Goal: Task Accomplishment & Management: Use online tool/utility

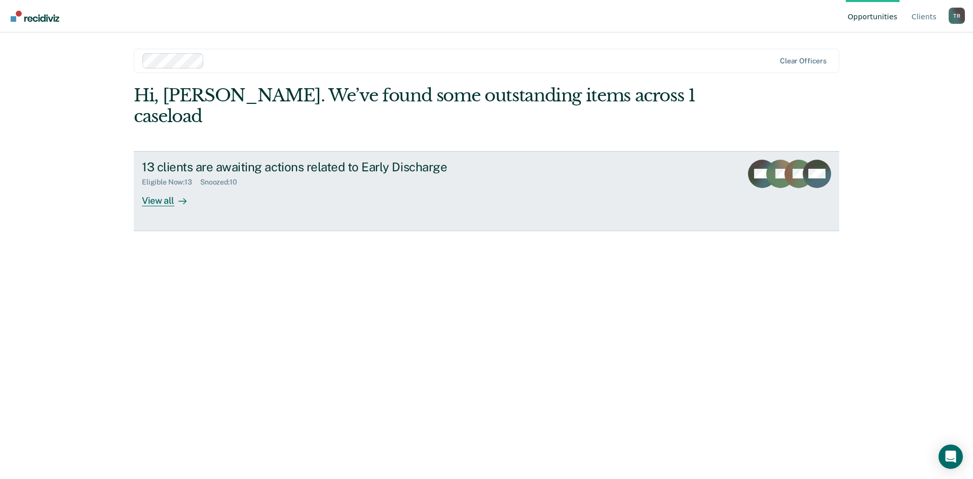
click at [167, 187] on link "13 clients are awaiting actions related to Early Discharge Eligible Now : 13 Sn…" at bounding box center [487, 191] width 706 height 80
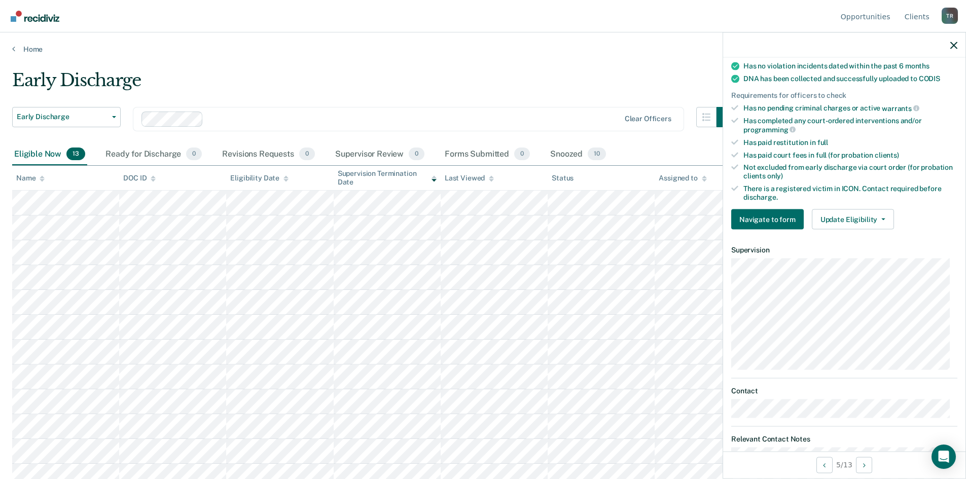
scroll to position [253, 0]
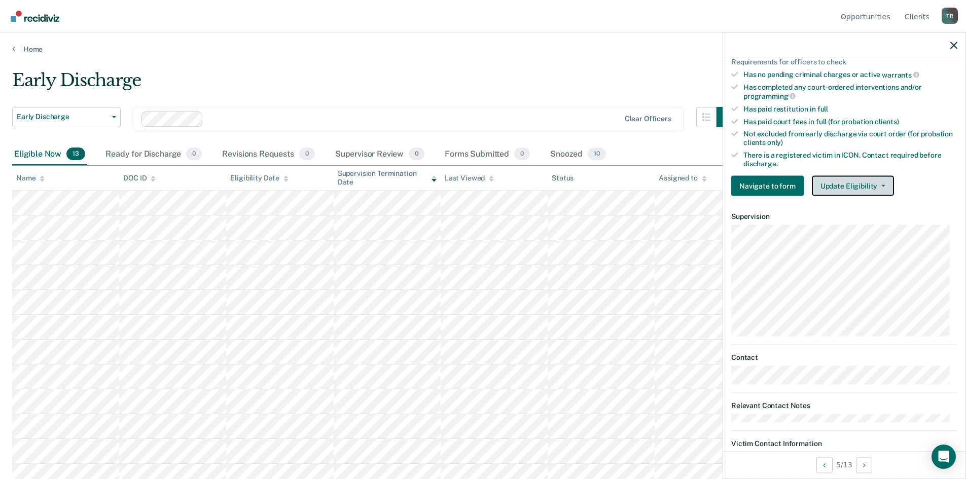
click at [847, 182] on button "Update Eligibility" at bounding box center [853, 186] width 82 height 20
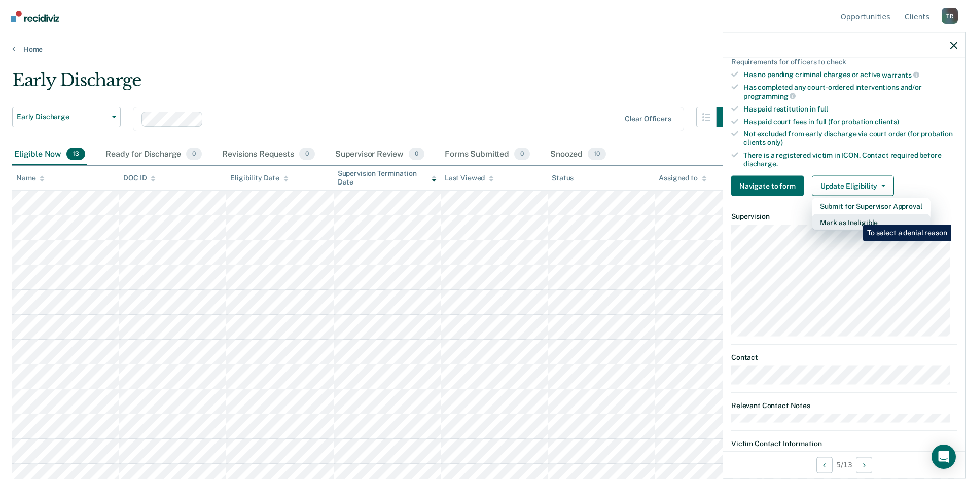
click at [855, 217] on button "Mark as Ineligible" at bounding box center [871, 222] width 119 height 16
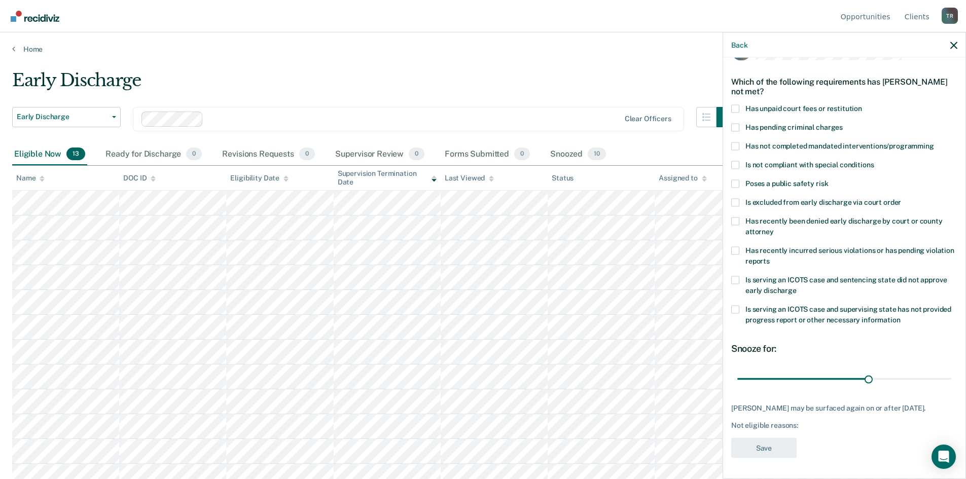
scroll to position [29, 0]
click at [799, 105] on span "Has unpaid court fees or restitution" at bounding box center [803, 109] width 117 height 8
click at [862, 105] on input "Has unpaid court fees or restitution" at bounding box center [862, 105] width 0 height 0
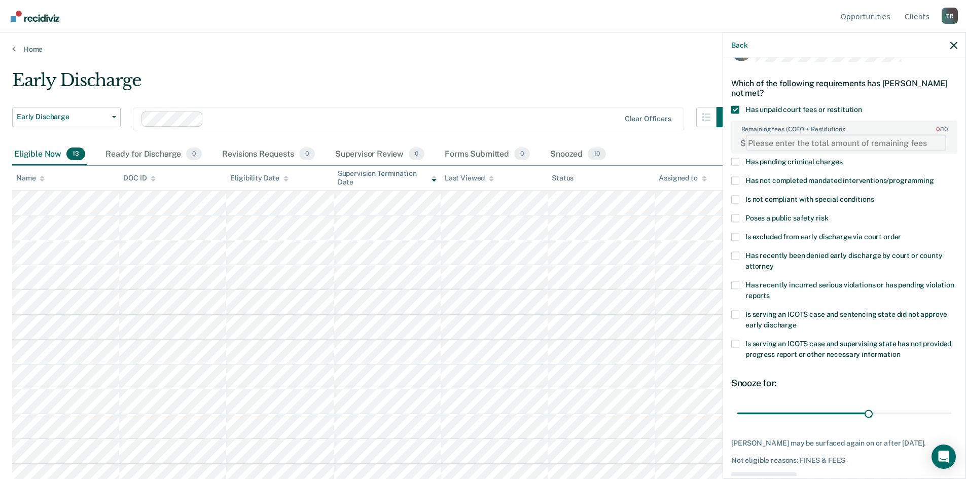
click at [855, 139] on FEESReasonInput "Remaining fees (COFO + Restitution): 0 / 10" at bounding box center [846, 143] width 200 height 16
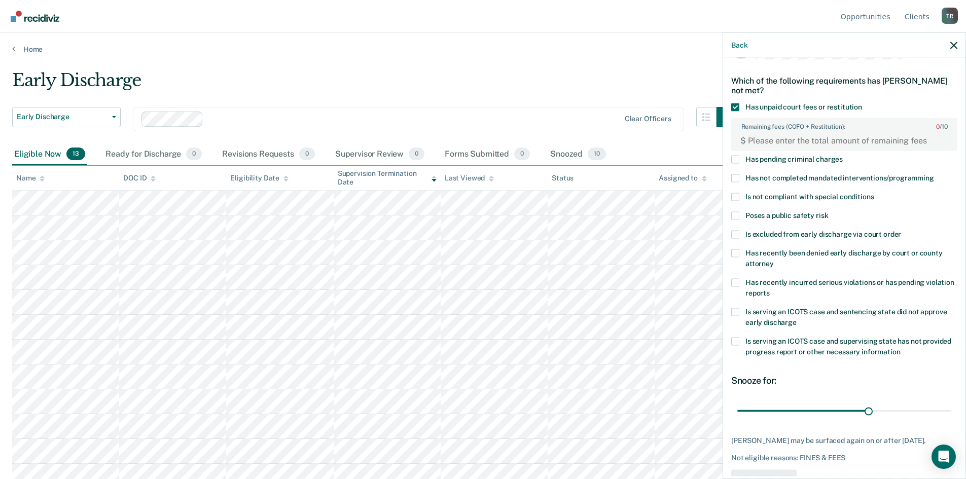
scroll to position [0, 0]
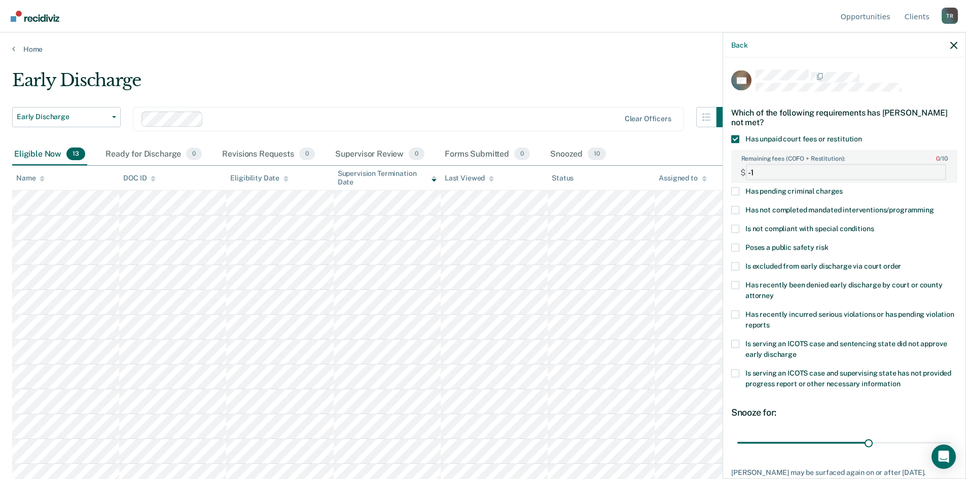
click at [933, 173] on FEESReasonInput "-1" at bounding box center [846, 172] width 200 height 16
click at [933, 173] on FEESReasonInput "-2" at bounding box center [846, 172] width 200 height 16
click at [931, 166] on FEESReasonInput "-1" at bounding box center [846, 172] width 200 height 16
click at [931, 166] on FEESReasonInput "0" at bounding box center [846, 172] width 200 height 16
click at [931, 166] on FEESReasonInput "1" at bounding box center [846, 172] width 200 height 16
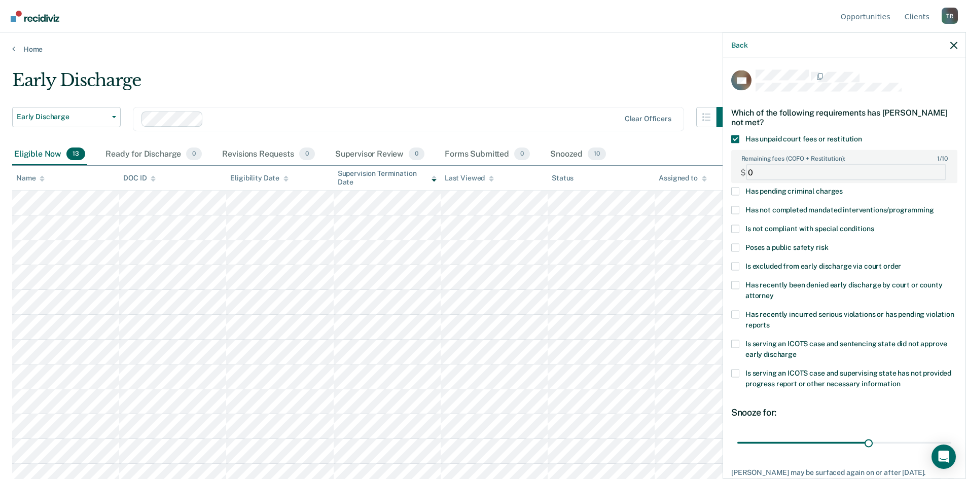
type FEESReasonInput "0"
click at [930, 172] on FEESReasonInput "0" at bounding box center [846, 172] width 200 height 16
click at [956, 44] on icon "button" at bounding box center [953, 45] width 7 height 7
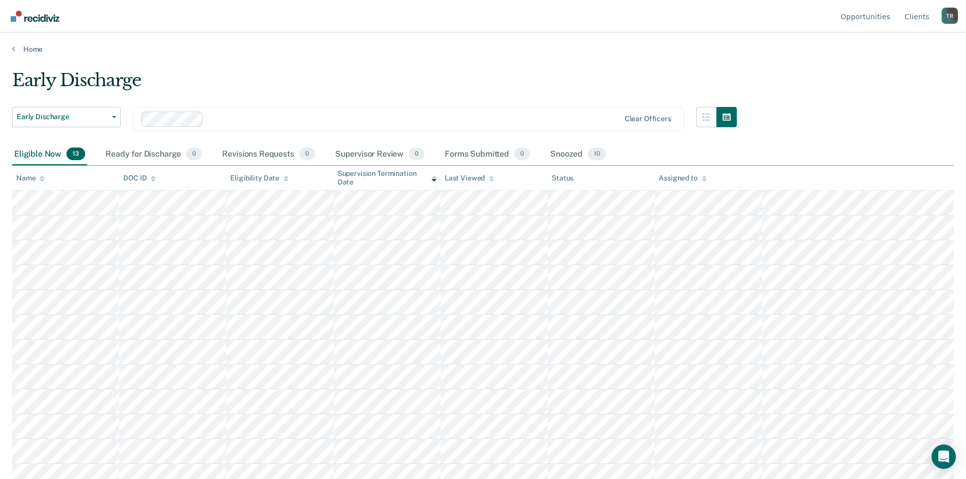
scroll to position [34, 0]
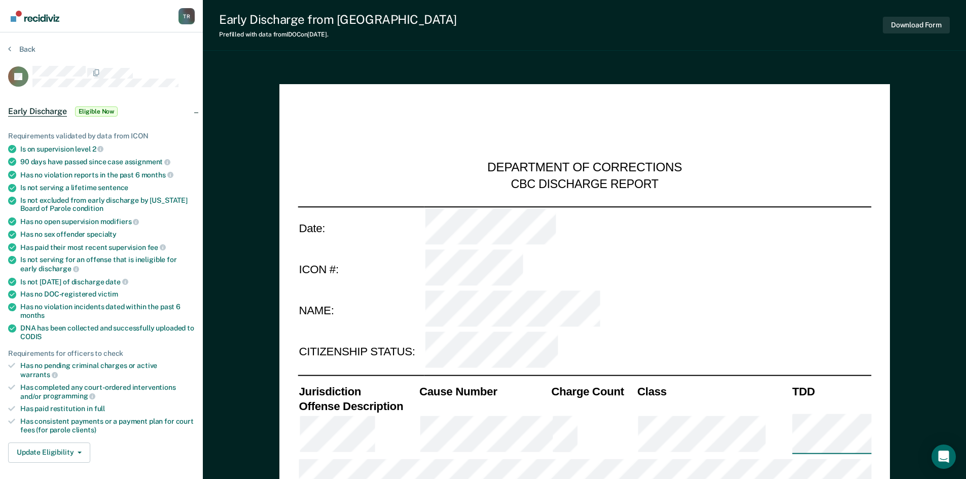
type textarea "x"
click at [169, 257] on div "Is not serving for an offense that is ineligible for early discharge" at bounding box center [107, 264] width 174 height 17
click at [188, 29] on div "Tara Richey T R Profile How it works Log Out" at bounding box center [186, 16] width 16 height 32
click at [180, 61] on div "Back" at bounding box center [101, 55] width 187 height 21
click at [70, 443] on button "Update Eligibility" at bounding box center [49, 453] width 82 height 20
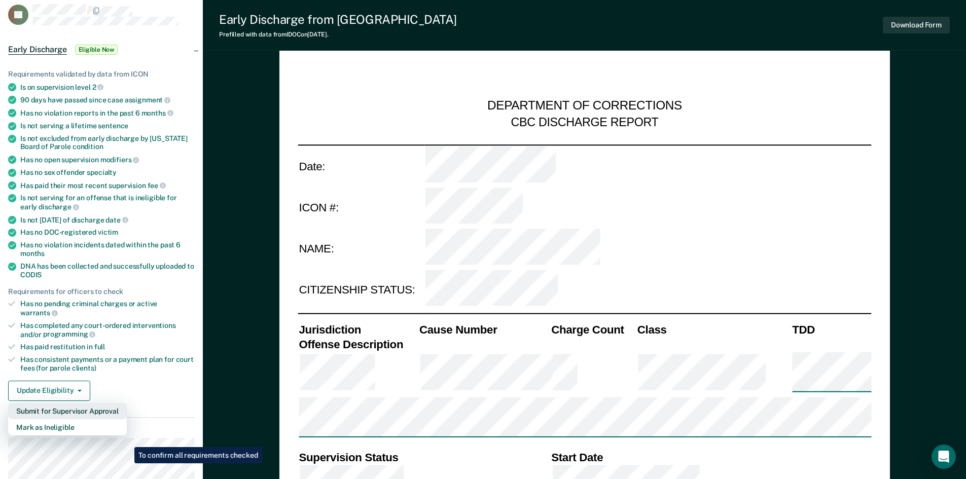
scroll to position [152, 0]
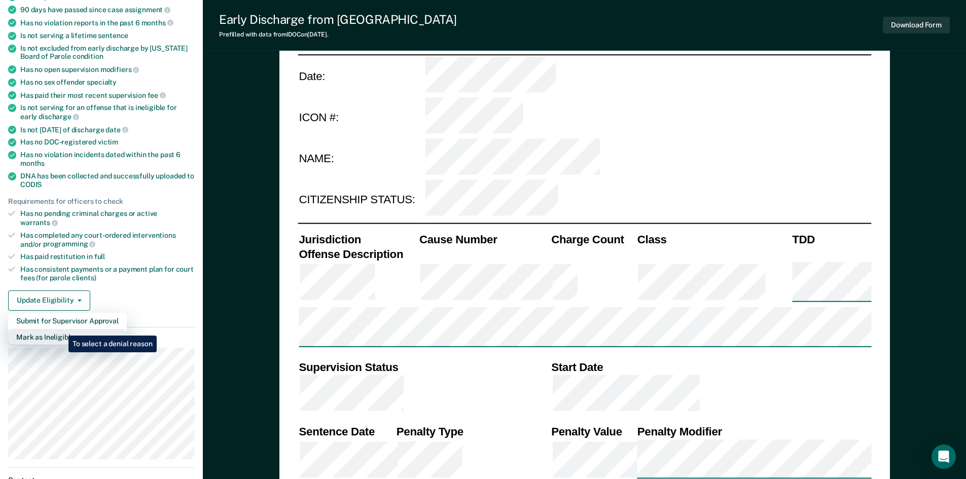
click at [61, 329] on button "Mark as Ineligible" at bounding box center [67, 337] width 119 height 16
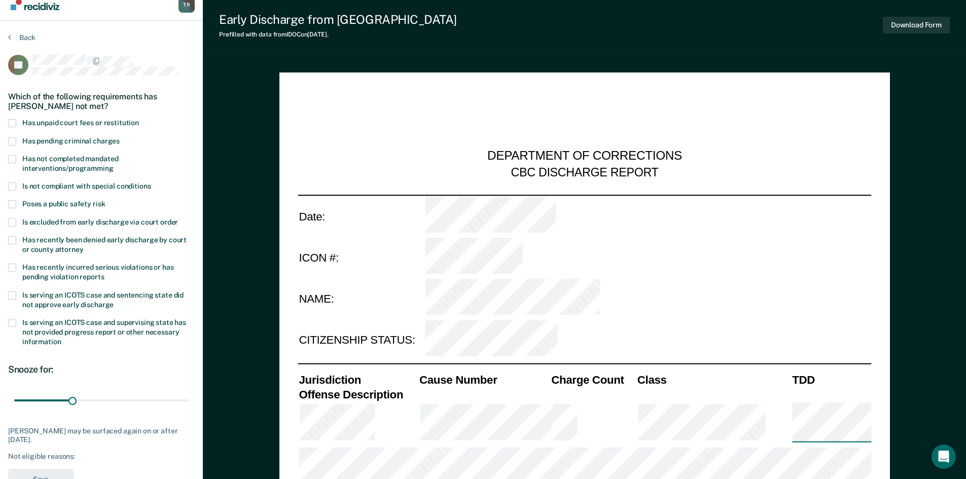
scroll to position [0, 0]
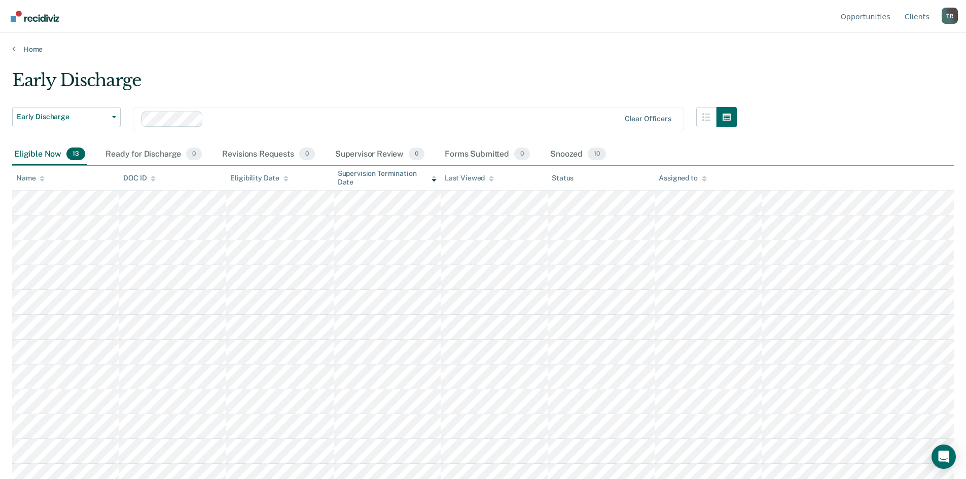
click at [950, 20] on div "T R" at bounding box center [949, 16] width 16 height 16
click at [888, 81] on link "Log Out" at bounding box center [908, 80] width 65 height 9
